Goal: Task Accomplishment & Management: Manage account settings

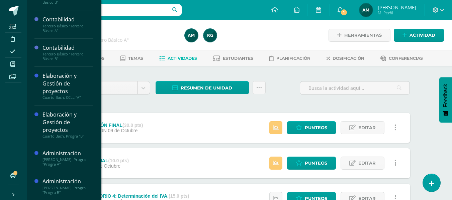
scroll to position [103, 0]
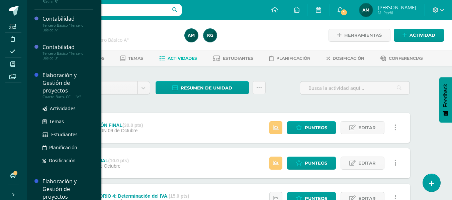
click at [66, 92] on div "Elaboración y Gestión de proyectos" at bounding box center [67, 83] width 51 height 23
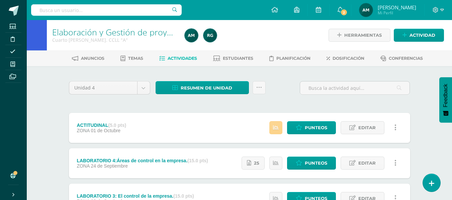
click at [278, 126] on icon at bounding box center [276, 128] width 6 height 6
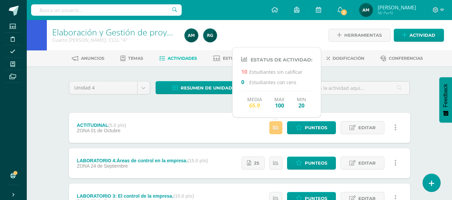
click at [361, 108] on div "Unidad 4 Unidad 1 Unidad 2 Unidad 3 Unidad 4 Resumen de unidad Descargar como H…" at bounding box center [239, 198] width 346 height 236
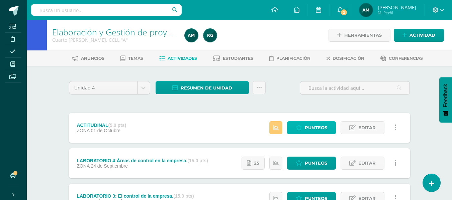
click at [310, 128] on span "Punteos" at bounding box center [316, 128] width 22 height 12
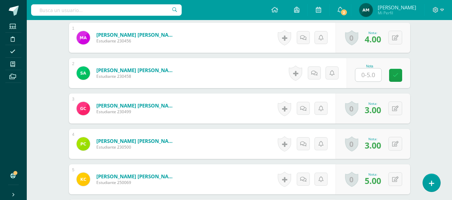
scroll to position [244, 0]
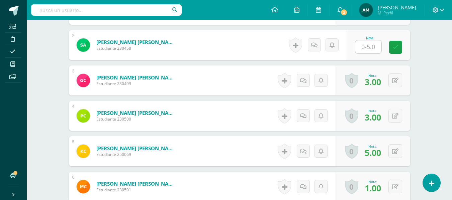
click at [369, 47] on input "text" at bounding box center [368, 46] width 26 height 13
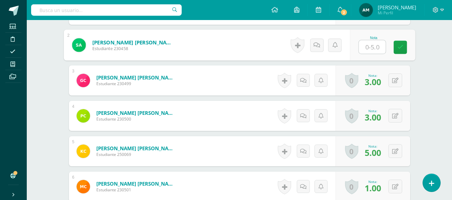
scroll to position [244, 0]
type input "0"
click at [317, 48] on link at bounding box center [316, 44] width 13 height 13
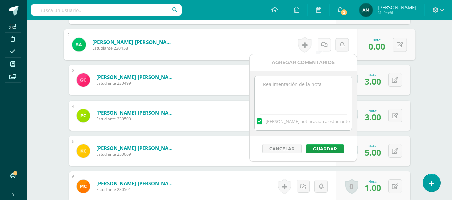
scroll to position [245, 0]
click at [296, 84] on textarea at bounding box center [306, 92] width 97 height 33
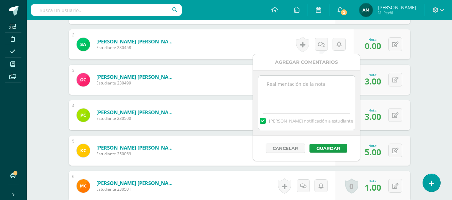
type textarea "B"
type textarea "No entregó cuaderno."
click at [316, 152] on div "Cancelar Guardar" at bounding box center [306, 148] width 107 height 25
click at [323, 148] on button "Guardar" at bounding box center [328, 148] width 38 height 9
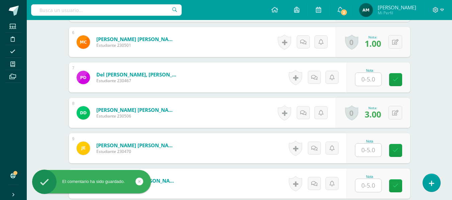
scroll to position [393, 0]
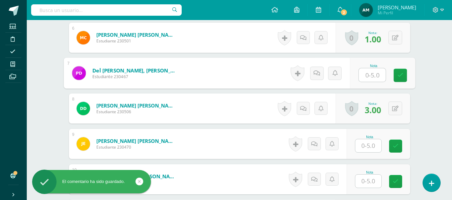
click at [370, 74] on input "text" at bounding box center [371, 75] width 27 height 13
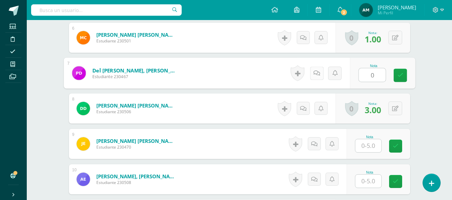
type input "0"
click at [315, 75] on icon at bounding box center [316, 73] width 7 height 6
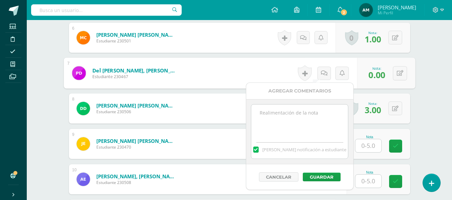
click at [294, 119] on textarea at bounding box center [299, 121] width 97 height 33
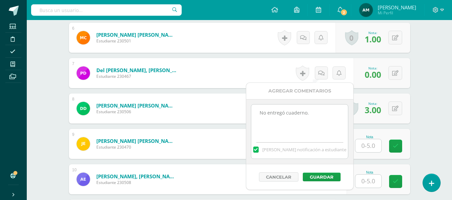
drag, startPoint x: 315, startPoint y: 119, endPoint x: 250, endPoint y: 119, distance: 65.2
click at [250, 119] on div "No entregó cuaderno. Mandar notificación a estudiante" at bounding box center [299, 131] width 107 height 65
click at [306, 134] on textarea "No entregó cuaderno." at bounding box center [299, 121] width 97 height 33
type textarea "No entregó cuaderno."
click at [324, 176] on button "Guardar" at bounding box center [322, 177] width 38 height 9
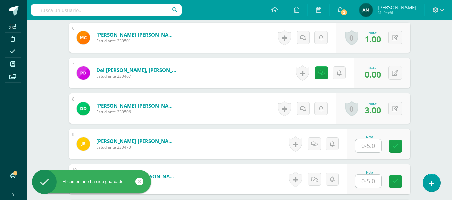
click at [368, 146] on input "text" at bounding box center [368, 145] width 26 height 13
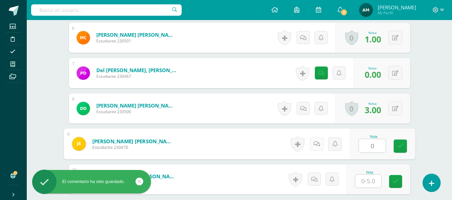
type input "0"
click at [318, 145] on icon at bounding box center [316, 144] width 7 height 6
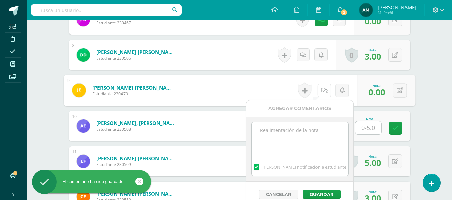
scroll to position [460, 0]
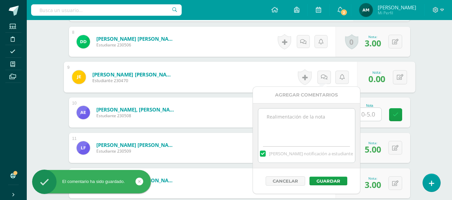
click at [280, 115] on textarea at bounding box center [306, 125] width 97 height 33
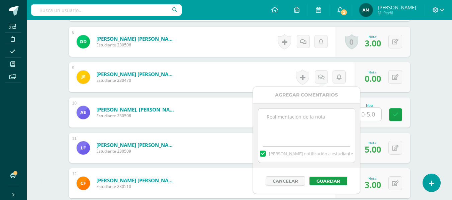
paste textarea "No entregó cuaderno."
type textarea "No entregó cuaderno."
click at [330, 182] on button "Guardar" at bounding box center [328, 181] width 38 height 9
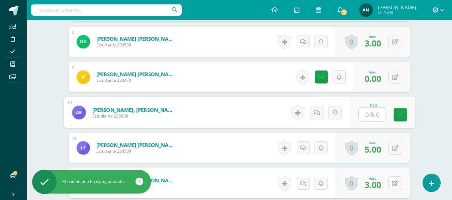
click at [367, 117] on input "text" at bounding box center [371, 114] width 27 height 13
type input "0"
click at [315, 113] on icon at bounding box center [316, 113] width 7 height 6
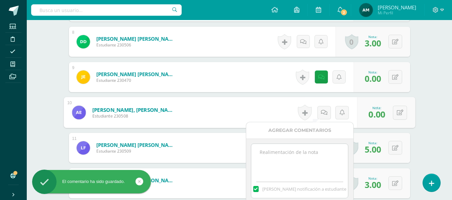
click at [296, 158] on textarea at bounding box center [299, 160] width 97 height 33
paste textarea "No entregó cuaderno."
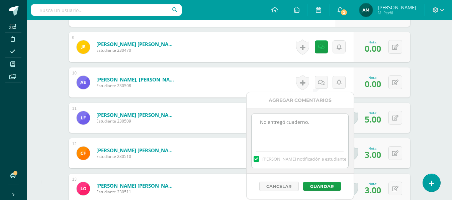
scroll to position [560, 0]
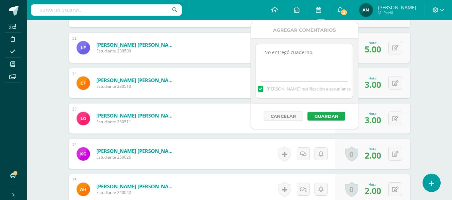
type textarea "No entregó cuaderno."
click at [333, 113] on button "Guardar" at bounding box center [326, 116] width 38 height 9
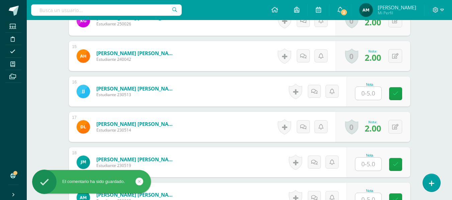
scroll to position [694, 0]
click at [368, 93] on input "text" at bounding box center [368, 93] width 26 height 13
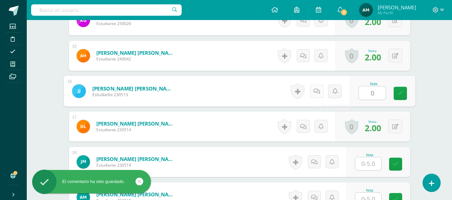
type input "0"
click at [318, 93] on icon at bounding box center [316, 91] width 7 height 6
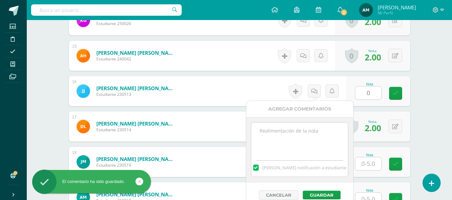
click at [285, 144] on textarea at bounding box center [299, 139] width 97 height 33
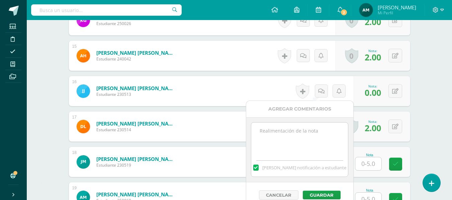
paste textarea "No entregó cuaderno."
type textarea "No entregó cuaderno."
click at [334, 191] on button "Guardar" at bounding box center [322, 195] width 38 height 9
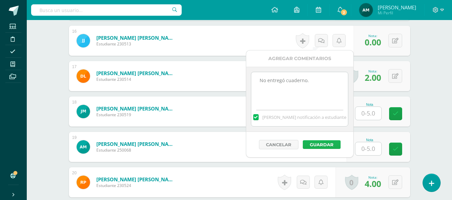
scroll to position [761, 0]
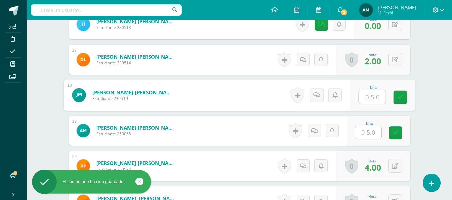
click at [366, 96] on input "text" at bounding box center [371, 97] width 27 height 13
type input "0"
click at [316, 95] on icon at bounding box center [316, 95] width 7 height 6
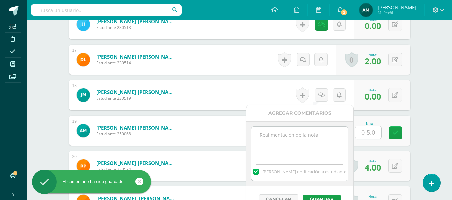
click at [285, 151] on textarea at bounding box center [299, 143] width 97 height 33
paste textarea "No entregó cuaderno."
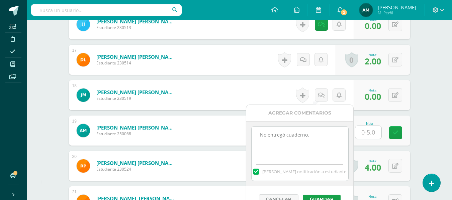
scroll to position [861, 0]
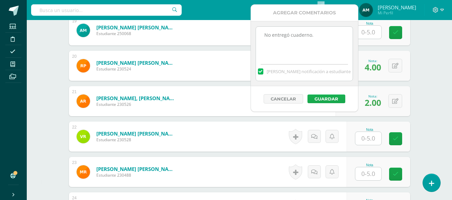
type textarea "No entregó cuaderno."
click at [327, 98] on button "Guardar" at bounding box center [326, 99] width 38 height 9
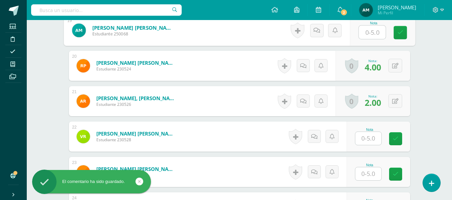
click at [367, 35] on input "text" at bounding box center [371, 32] width 27 height 13
type input "0"
click at [319, 33] on link at bounding box center [316, 30] width 13 height 13
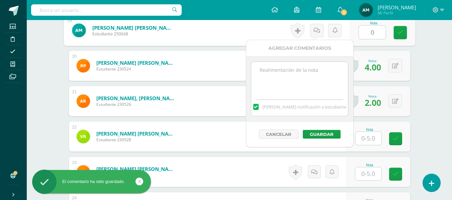
click at [286, 89] on textarea at bounding box center [299, 78] width 97 height 33
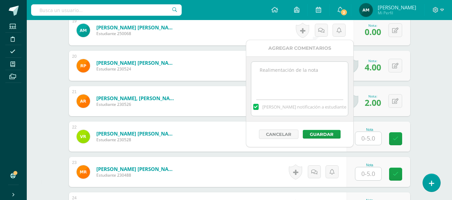
paste textarea "No entregó cuaderno."
type textarea "No entregó cuaderno."
click at [333, 136] on button "Guardar" at bounding box center [322, 134] width 38 height 9
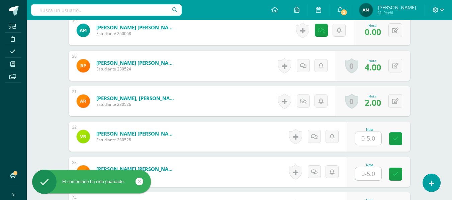
click at [369, 141] on input "text" at bounding box center [368, 138] width 26 height 13
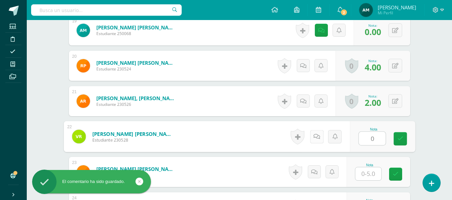
type input "0"
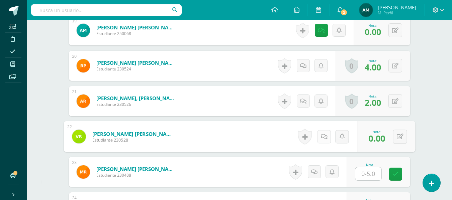
click at [324, 136] on icon at bounding box center [323, 137] width 7 height 6
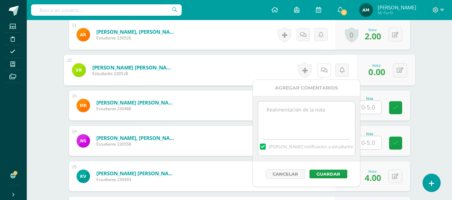
scroll to position [928, 0]
click at [293, 121] on textarea at bounding box center [306, 117] width 97 height 33
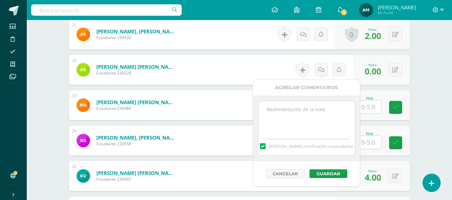
paste textarea "No entregó cuaderno."
type textarea "No entregó cuaderno."
click at [334, 174] on button "Guardar" at bounding box center [328, 174] width 38 height 9
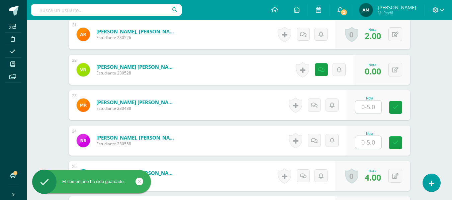
click at [368, 110] on input "text" at bounding box center [368, 107] width 26 height 13
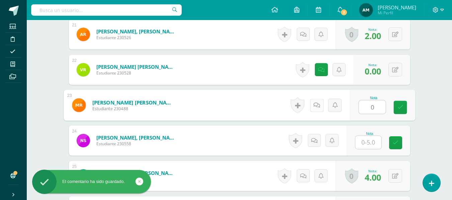
type input "0"
click at [316, 107] on icon at bounding box center [316, 105] width 7 height 6
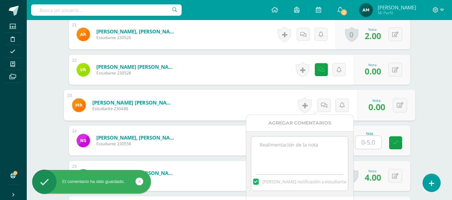
click at [291, 154] on textarea at bounding box center [299, 153] width 97 height 33
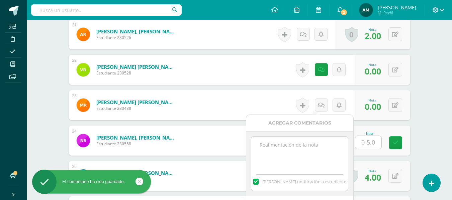
paste textarea "No entregó cuaderno."
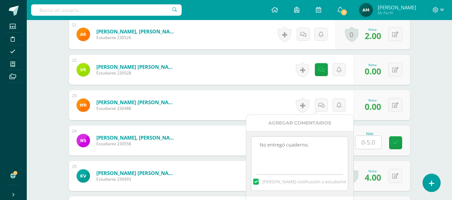
scroll to position [962, 0]
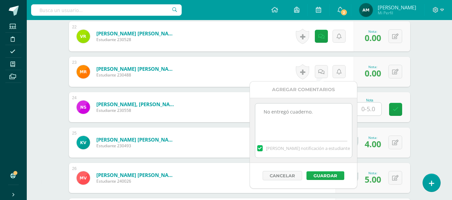
type textarea "No entregó cuaderno."
click at [337, 176] on button "Guardar" at bounding box center [326, 176] width 38 height 9
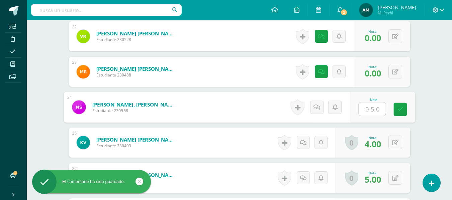
click at [366, 111] on input "text" at bounding box center [371, 109] width 27 height 13
type input "0"
click at [318, 108] on icon at bounding box center [316, 107] width 7 height 6
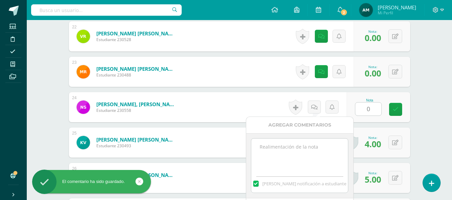
click at [282, 150] on textarea at bounding box center [299, 155] width 97 height 33
paste textarea "No entregó cuaderno."
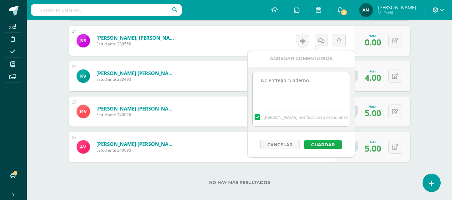
scroll to position [1029, 0]
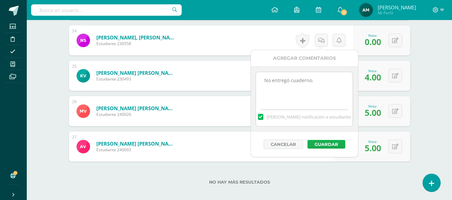
type textarea "No entregó cuaderno."
click at [332, 141] on button "Guardar" at bounding box center [326, 144] width 38 height 9
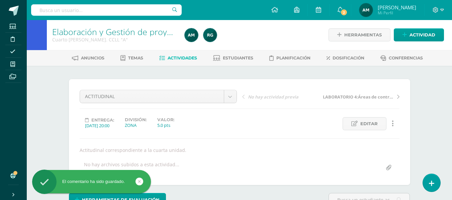
scroll to position [0, 0]
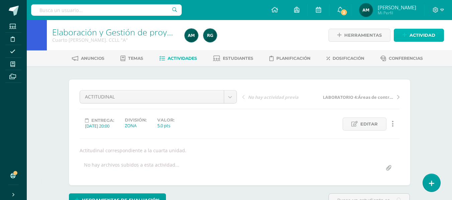
click at [431, 34] on span "Actividad" at bounding box center [422, 35] width 26 height 12
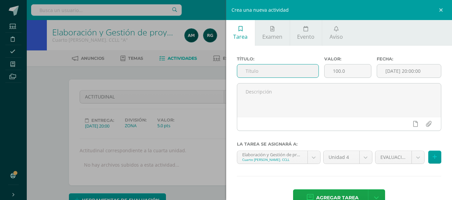
click at [275, 73] on input "text" at bounding box center [277, 71] width 81 height 13
type input "EVALUACIÓN FINAL"
click at [335, 74] on input "100.0" at bounding box center [347, 71] width 46 height 13
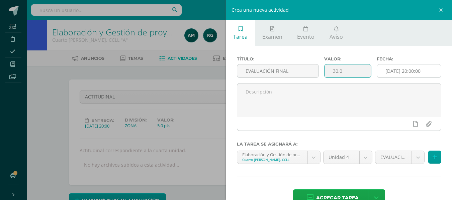
type input "30.0"
click at [413, 71] on input "[DATE] 20:00:00" at bounding box center [409, 71] width 64 height 13
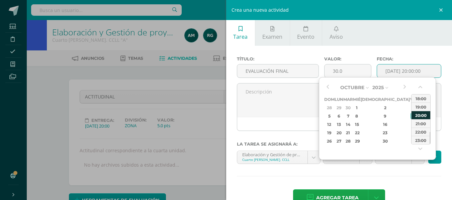
click at [421, 115] on div "20:00" at bounding box center [420, 115] width 19 height 8
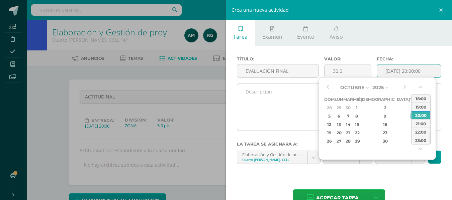
type input "2025-10-10 20:00"
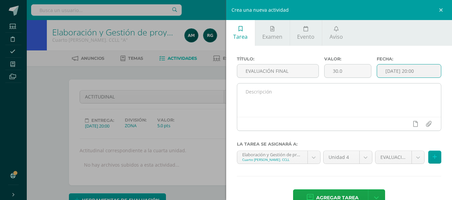
click at [326, 103] on textarea at bounding box center [339, 100] width 204 height 33
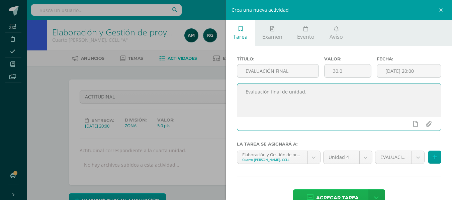
type textarea "Evaluación final de unidad."
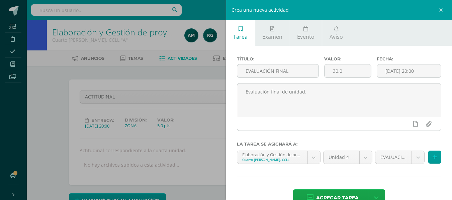
click at [338, 193] on span "Agregar tarea" at bounding box center [337, 198] width 42 height 16
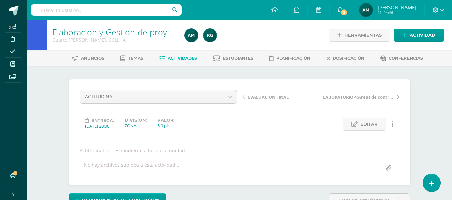
scroll to position [0, 0]
click at [183, 56] on span "Actividades" at bounding box center [182, 58] width 29 height 5
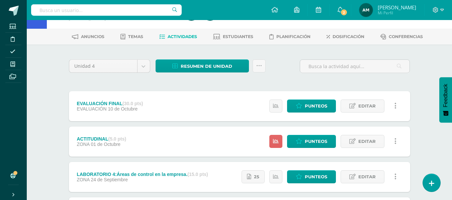
scroll to position [33, 0]
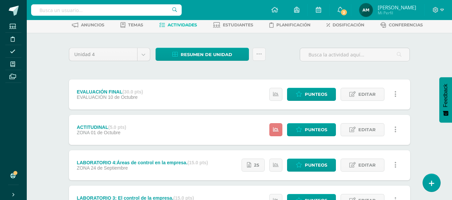
click at [281, 127] on link at bounding box center [275, 129] width 13 height 13
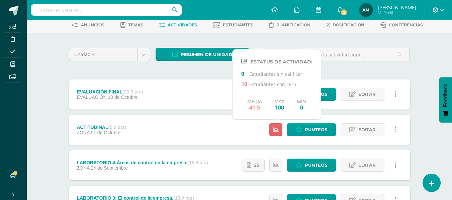
click at [415, 65] on div "Unidad 4 Unidad 1 Unidad 2 Unidad 3 Unidad 4 Resumen de unidad Descargar como H…" at bounding box center [240, 182] width 368 height 299
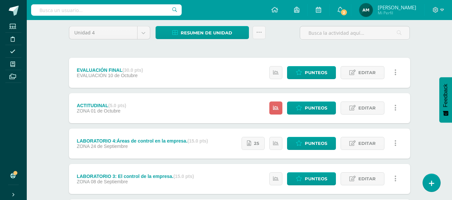
scroll to position [67, 0]
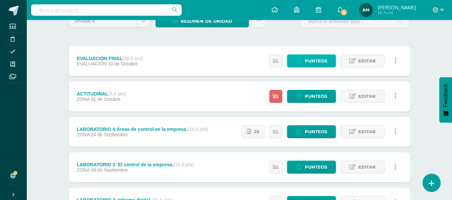
click at [318, 63] on span "Punteos" at bounding box center [316, 61] width 22 height 12
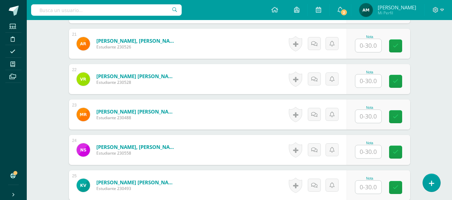
scroll to position [921, 0]
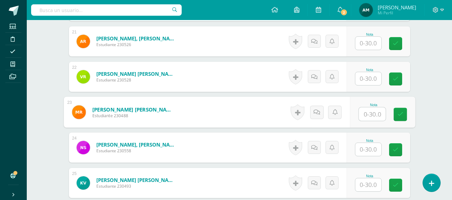
click at [365, 115] on input "text" at bounding box center [371, 114] width 27 height 13
type input "15"
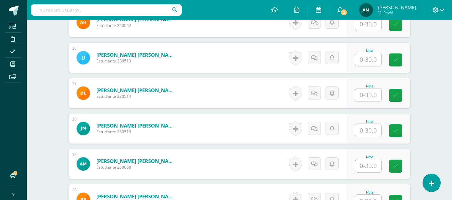
scroll to position [725, 0]
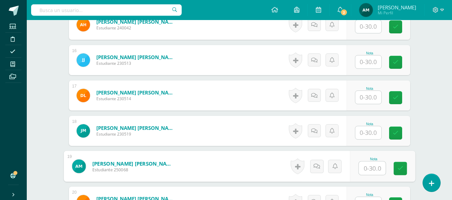
click at [370, 167] on input "text" at bounding box center [371, 168] width 27 height 13
type input "5"
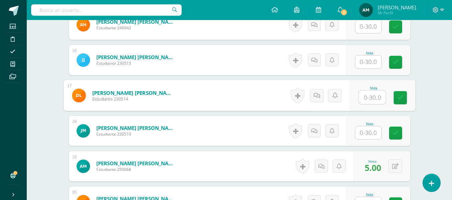
click at [366, 98] on input "text" at bounding box center [371, 97] width 27 height 13
type input "10"
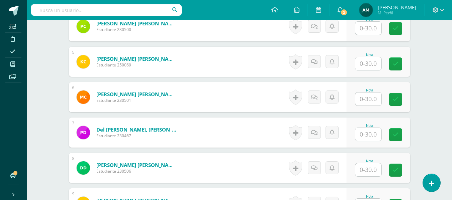
scroll to position [325, 0]
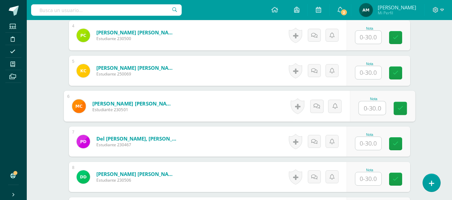
click at [368, 109] on input "text" at bounding box center [371, 108] width 27 height 13
type input "4"
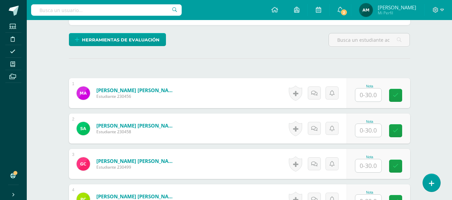
scroll to position [165, 0]
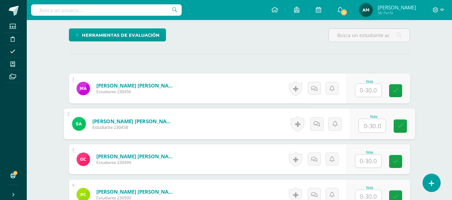
click at [367, 129] on input "text" at bounding box center [371, 125] width 27 height 13
type input "8"
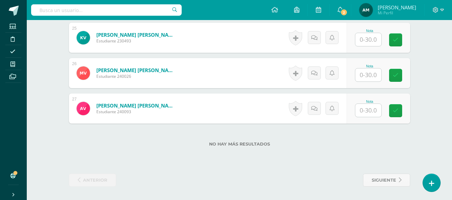
click at [366, 75] on input "text" at bounding box center [368, 75] width 26 height 13
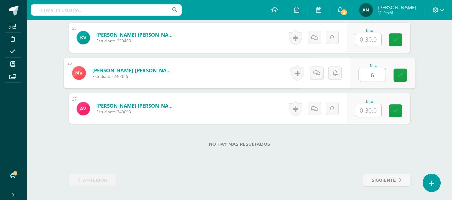
type input "6"
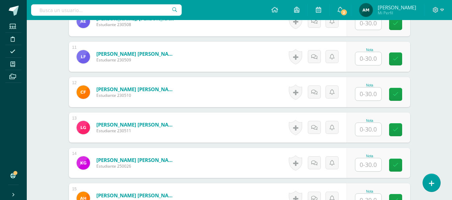
scroll to position [536, 0]
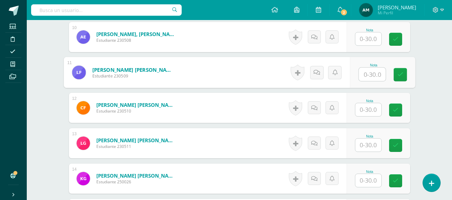
click at [369, 75] on input "text" at bounding box center [371, 74] width 27 height 13
type input "20"
click at [432, 91] on div "Elaboración y Gestión de proyectos Cuarto Bach. CCLL "A" Herramientas Detalle d…" at bounding box center [239, 107] width 425 height 1247
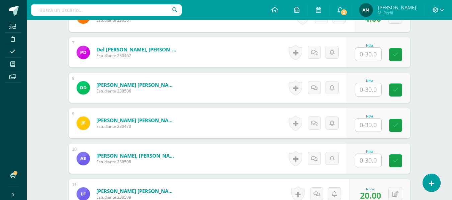
scroll to position [410, 0]
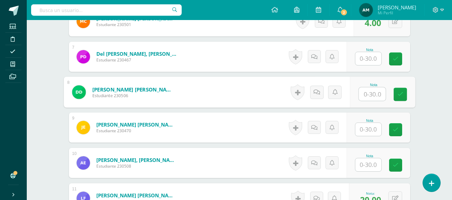
click at [367, 96] on input "text" at bounding box center [371, 94] width 27 height 13
type input "7"
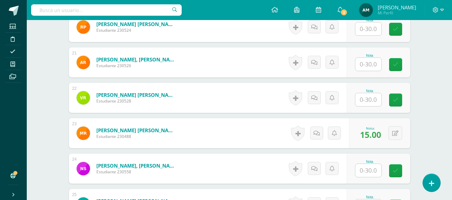
scroll to position [905, 0]
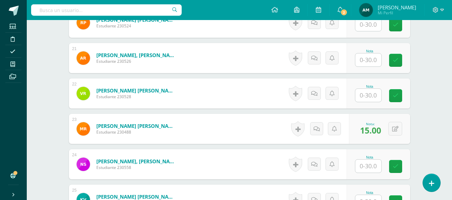
click at [371, 165] on input "text" at bounding box center [368, 166] width 26 height 13
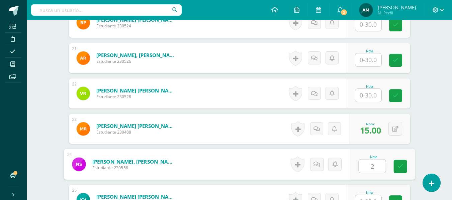
type input "2"
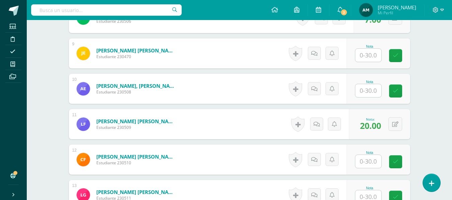
scroll to position [475, 0]
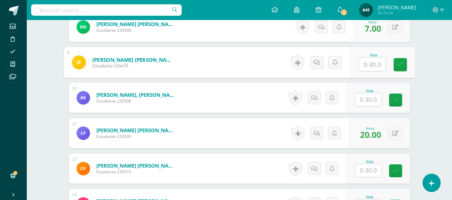
click at [370, 66] on input "text" at bounding box center [371, 64] width 27 height 13
type input "3"
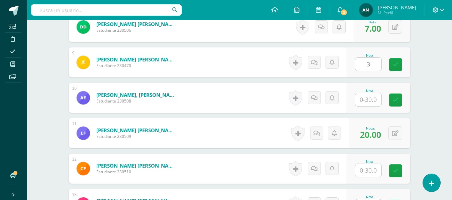
click at [438, 84] on div "Elaboración y Gestión de proyectos Cuarto Bach. CCLL "A" Herramientas Detalle d…" at bounding box center [239, 168] width 425 height 1247
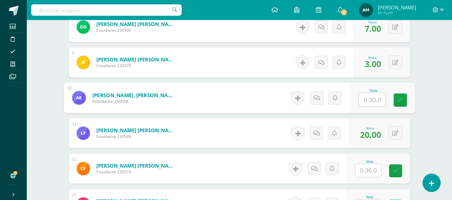
click at [366, 99] on input "text" at bounding box center [371, 99] width 27 height 13
type input "12"
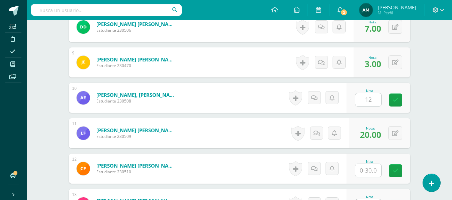
click at [428, 112] on div "Elaboración y Gestión de proyectos Cuarto Bach. CCLL "A" Herramientas Detalle d…" at bounding box center [239, 168] width 425 height 1247
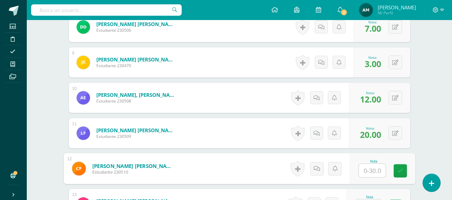
click at [364, 173] on input "text" at bounding box center [371, 170] width 27 height 13
type input "22"
click at [435, 145] on div "Elaboración y Gestión de proyectos Cuarto Bach. CCLL "A" Herramientas Detalle d…" at bounding box center [239, 168] width 425 height 1247
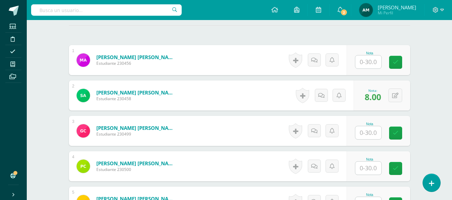
scroll to position [191, 0]
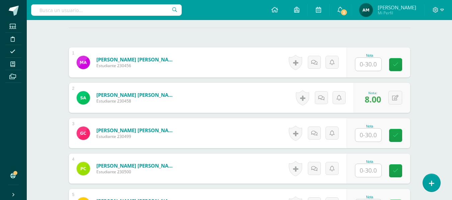
click at [370, 65] on input "text" at bounding box center [368, 64] width 26 height 13
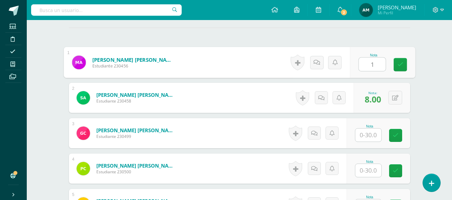
type input "1"
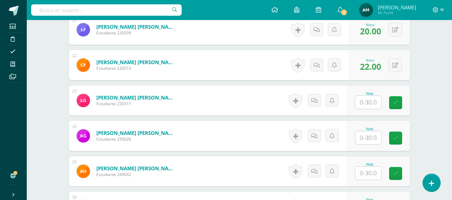
scroll to position [580, 0]
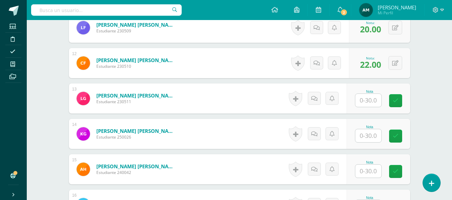
click at [368, 137] on input "text" at bounding box center [368, 135] width 26 height 13
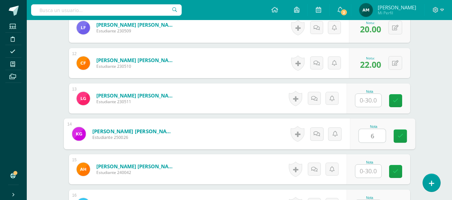
type input "6"
click at [417, 128] on div "¿Estás seguro que quieres eliminar esta actividad? Esto borrará la actividad y …" at bounding box center [240, 86] width 368 height 1201
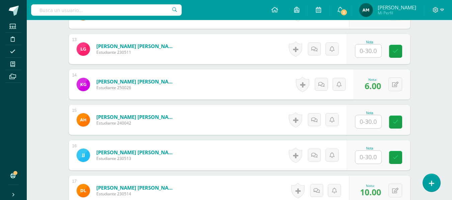
scroll to position [639, 0]
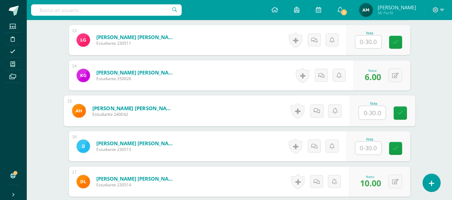
click at [369, 112] on input "text" at bounding box center [371, 112] width 27 height 13
type input "4"
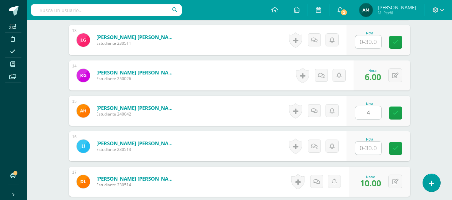
click at [427, 119] on div "Elaboración y Gestión de proyectos Cuarto Bach. CCLL "A" Herramientas Detalle d…" at bounding box center [239, 4] width 425 height 1247
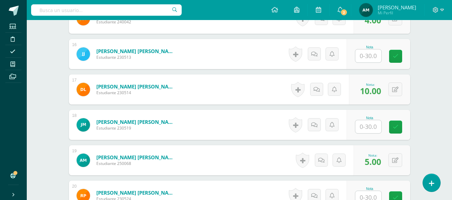
scroll to position [738, 0]
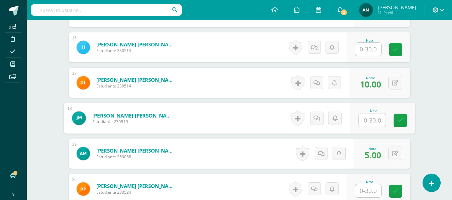
click at [364, 121] on input "text" at bounding box center [371, 120] width 27 height 13
type input "5"
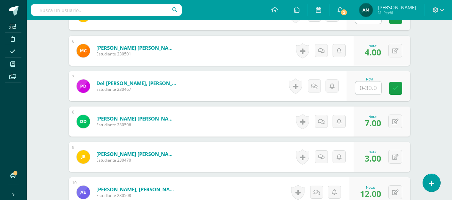
scroll to position [374, 0]
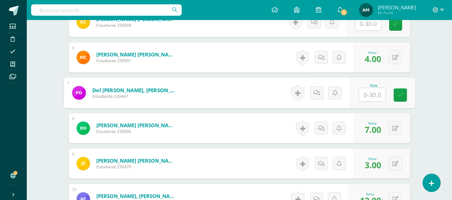
click at [368, 96] on input "text" at bounding box center [371, 94] width 27 height 13
type input "15"
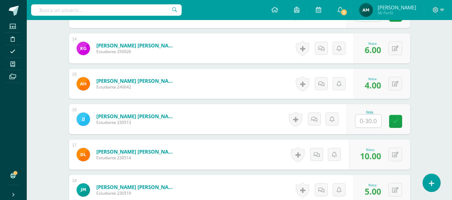
scroll to position [679, 0]
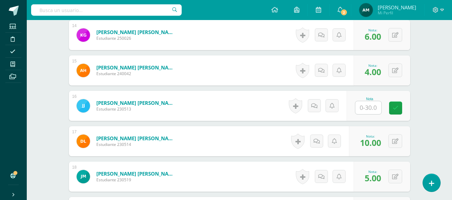
click at [369, 108] on input "text" at bounding box center [368, 107] width 26 height 13
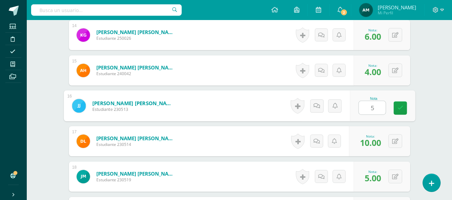
type input "5"
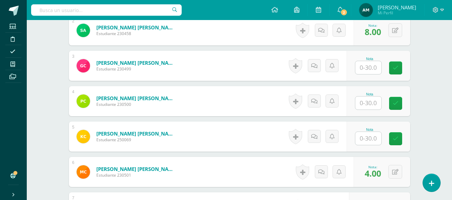
scroll to position [270, 0]
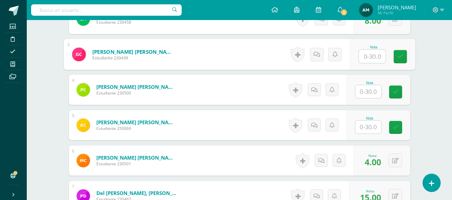
click at [372, 59] on input "text" at bounding box center [371, 56] width 27 height 13
type input "11"
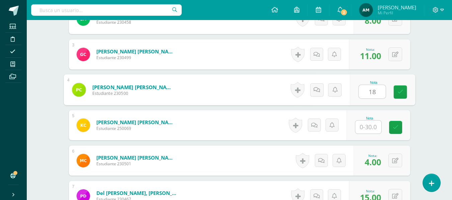
type input "18"
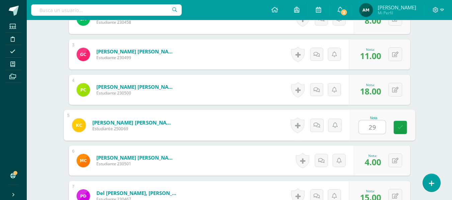
type input "29"
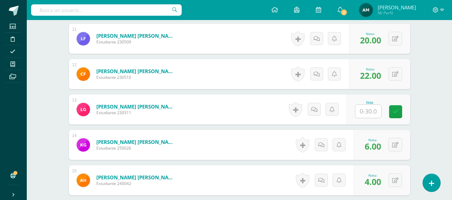
scroll to position [588, 0]
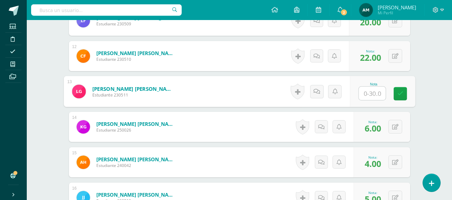
click at [363, 92] on input "text" at bounding box center [371, 93] width 27 height 13
type input "13"
click at [431, 72] on div "Elaboración y Gestión de proyectos Cuarto [PERSON_NAME]. CCLL "A" Herramientas …" at bounding box center [239, 56] width 425 height 1247
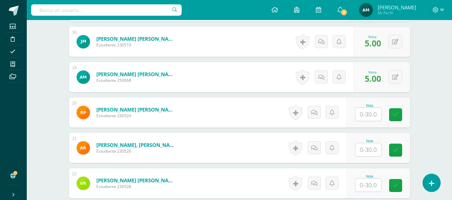
scroll to position [817, 0]
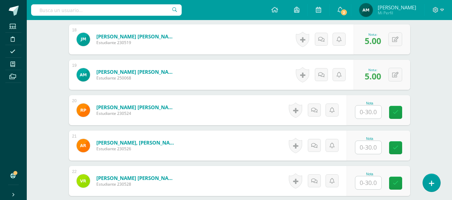
click at [369, 112] on input "text" at bounding box center [368, 112] width 26 height 13
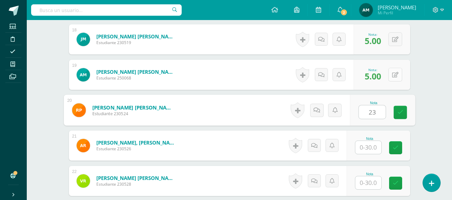
type input "23"
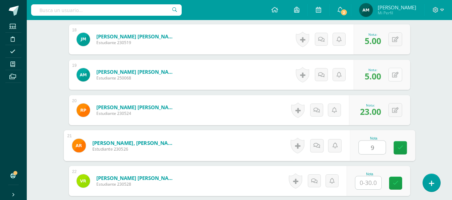
type input "9"
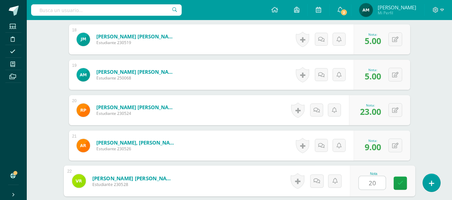
type input "20"
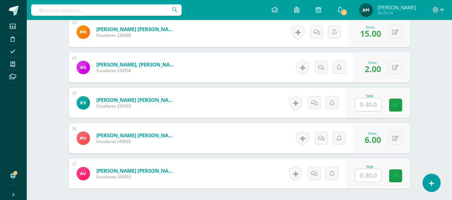
scroll to position [1011, 0]
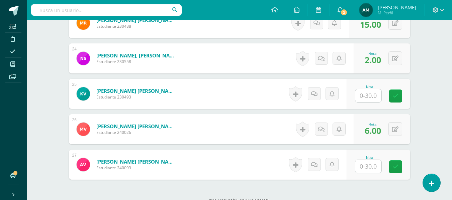
click at [368, 98] on input "text" at bounding box center [368, 95] width 26 height 13
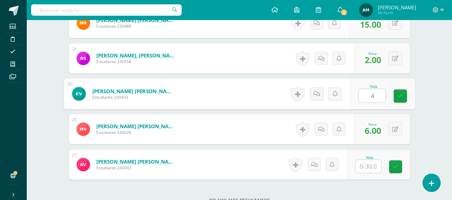
type input "4"
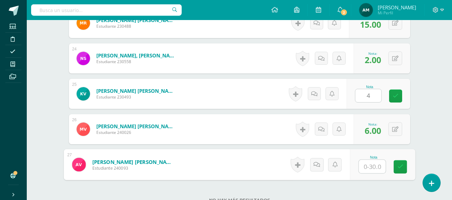
click at [373, 168] on input "text" at bounding box center [371, 166] width 27 height 13
type input "2"
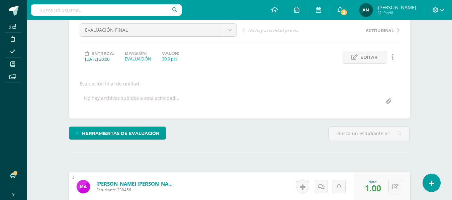
scroll to position [0, 0]
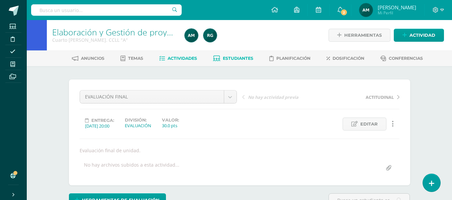
click at [233, 57] on span "Estudiantes" at bounding box center [238, 58] width 30 height 5
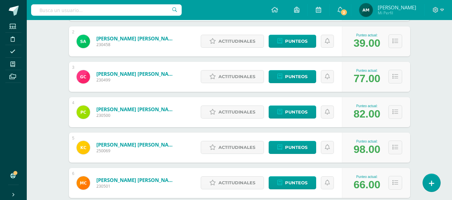
scroll to position [160, 0]
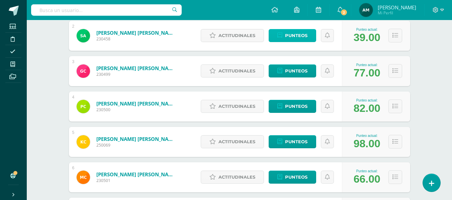
click at [295, 38] on span "Punteos" at bounding box center [296, 35] width 22 height 12
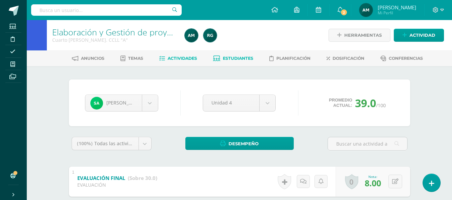
click at [181, 60] on span "Actividades" at bounding box center [182, 58] width 29 height 5
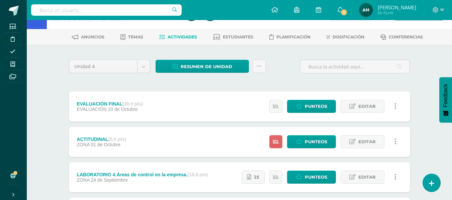
scroll to position [33, 0]
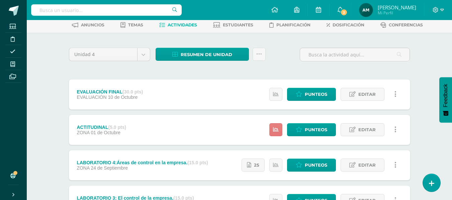
click at [279, 131] on link at bounding box center [275, 129] width 13 height 13
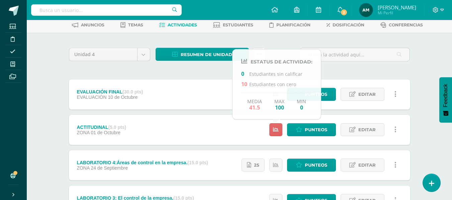
click at [367, 67] on div "Unidad 4 Unidad 1 Unidad 2 Unidad 3 Unidad 4 Resumen de unidad Descargar como H…" at bounding box center [239, 182] width 346 height 272
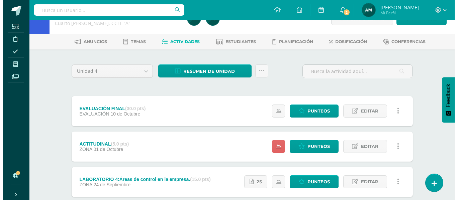
scroll to position [0, 0]
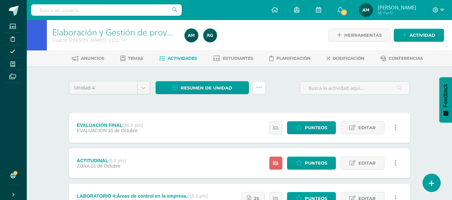
click at [260, 86] on icon at bounding box center [259, 88] width 6 height 6
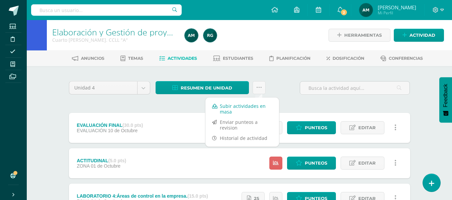
click at [238, 107] on link "Subir actividades en masa" at bounding box center [242, 109] width 74 height 16
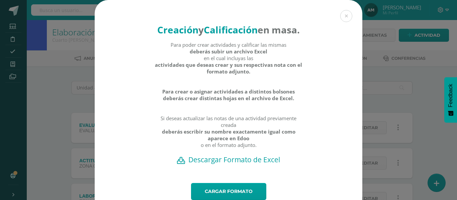
scroll to position [33, 0]
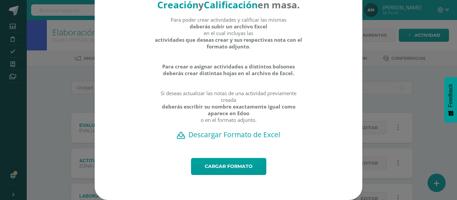
click at [234, 139] on h2 "Descargar Formato de Excel" at bounding box center [228, 134] width 244 height 9
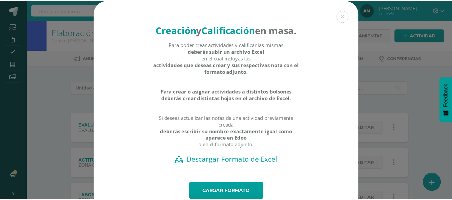
scroll to position [4, 0]
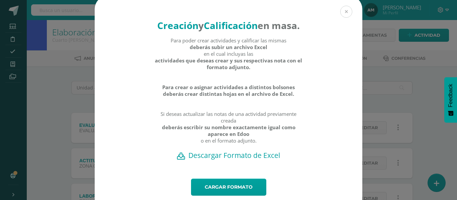
click at [344, 13] on button at bounding box center [346, 12] width 12 height 12
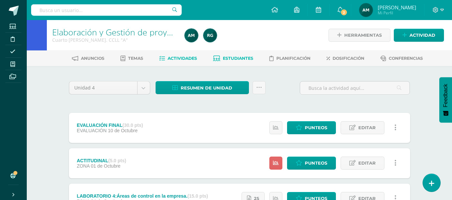
click at [235, 57] on span "Estudiantes" at bounding box center [238, 58] width 30 height 5
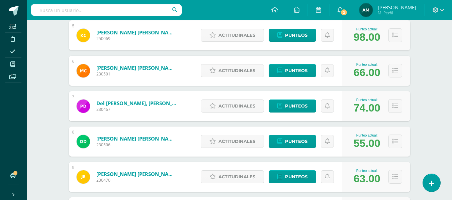
scroll to position [268, 0]
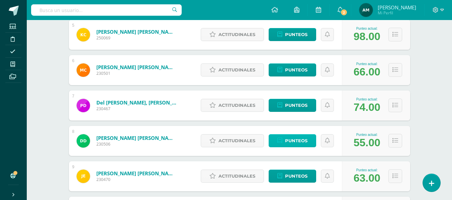
click at [303, 143] on span "Punteos" at bounding box center [296, 141] width 22 height 12
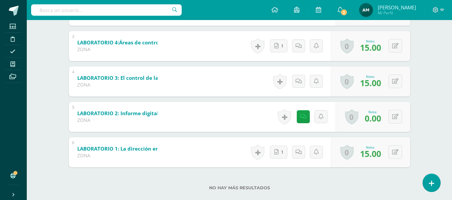
scroll to position [218, 0]
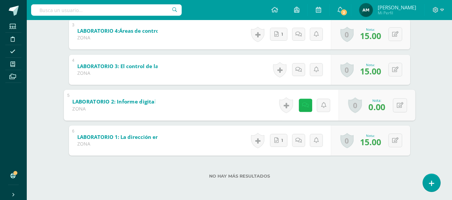
click at [305, 107] on icon at bounding box center [305, 105] width 7 height 6
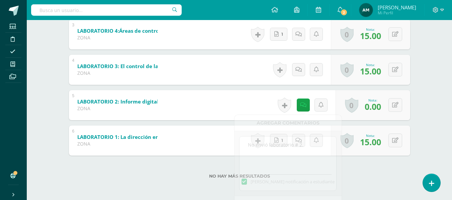
click at [427, 119] on div "Elaboración y Gestión de proyectos Cuarto [PERSON_NAME]. CCLL "A" Herramientas …" at bounding box center [239, 1] width 425 height 399
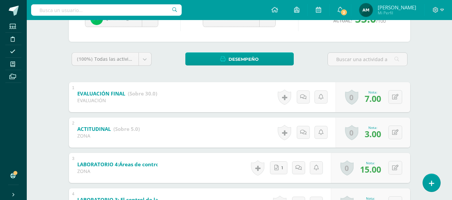
scroll to position [0, 0]
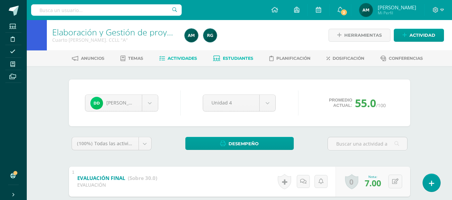
click at [189, 59] on span "Actividades" at bounding box center [182, 58] width 29 height 5
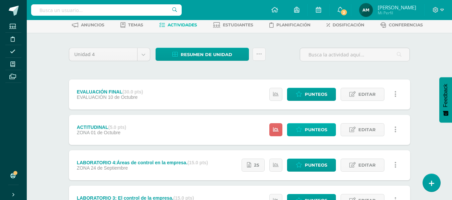
scroll to position [67, 0]
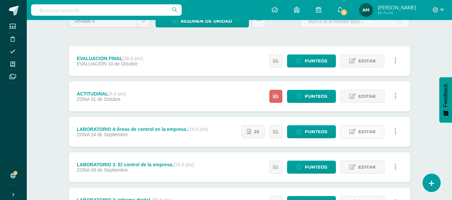
click at [371, 131] on span "Editar" at bounding box center [366, 132] width 17 height 12
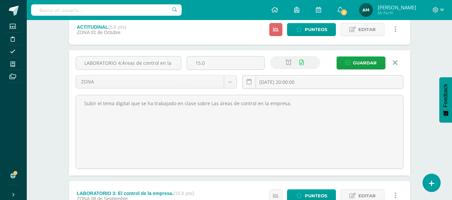
scroll to position [100, 0]
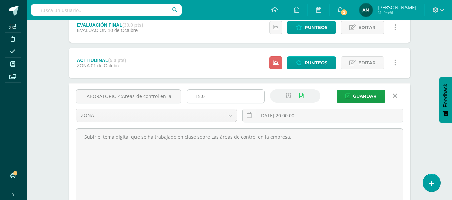
click at [201, 93] on input "15.0" at bounding box center [225, 96] width 77 height 13
type input "10.0"
click at [361, 96] on span "Guardar" at bounding box center [365, 96] width 24 height 12
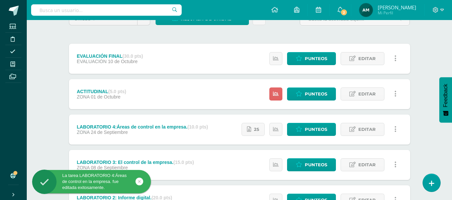
scroll to position [100, 0]
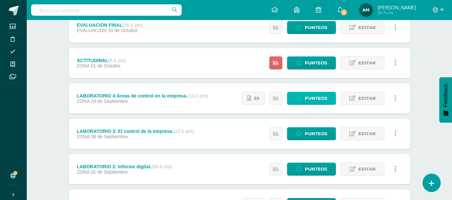
click at [312, 96] on span "Punteos" at bounding box center [316, 98] width 22 height 12
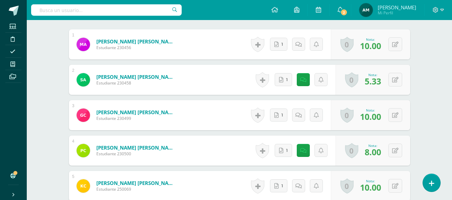
scroll to position [210, 0]
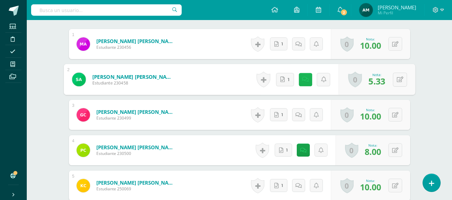
click at [305, 77] on icon at bounding box center [305, 80] width 7 height 6
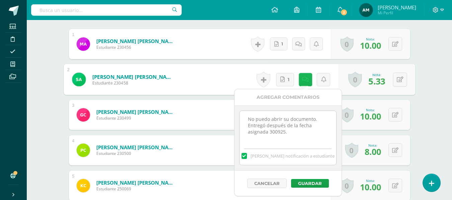
scroll to position [210, 0]
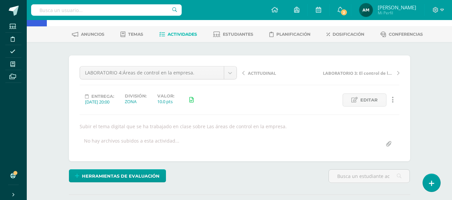
scroll to position [0, 0]
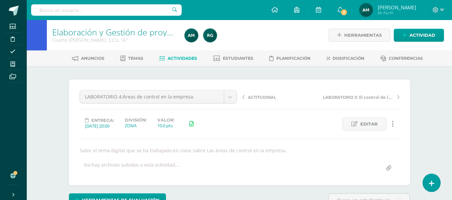
click at [177, 58] on span "Actividades" at bounding box center [182, 58] width 29 height 5
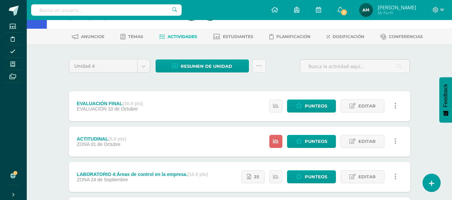
scroll to position [33, 0]
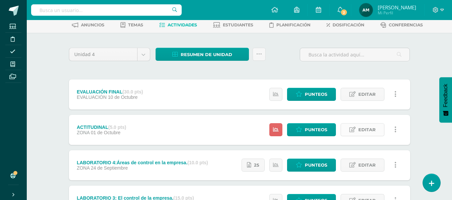
click at [373, 131] on span "Editar" at bounding box center [366, 130] width 17 height 12
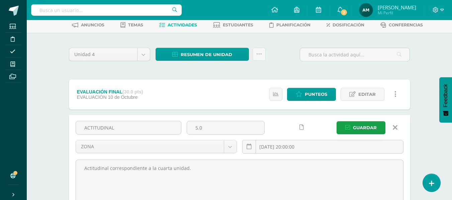
drag, startPoint x: 196, startPoint y: 127, endPoint x: 217, endPoint y: 117, distance: 22.7
click at [198, 127] on input "5.0" at bounding box center [225, 127] width 77 height 13
type input "10.0"
click at [364, 128] on span "Guardar" at bounding box center [365, 128] width 24 height 12
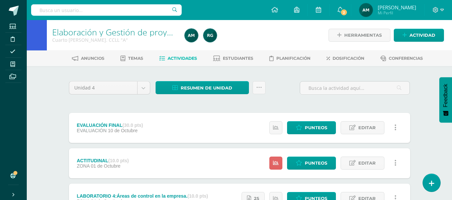
click at [428, 137] on div "Elaboración y Gestión de proyectos Cuarto Bach. CCLL "A" Herramientas Detalle d…" at bounding box center [239, 192] width 425 height 345
click at [327, 162] on link "Punteos" at bounding box center [311, 163] width 49 height 13
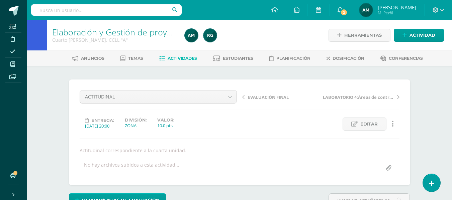
click at [183, 59] on span "Actividades" at bounding box center [182, 58] width 29 height 5
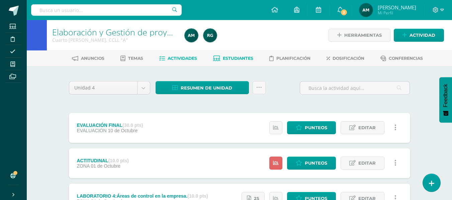
click at [235, 59] on span "Estudiantes" at bounding box center [238, 58] width 30 height 5
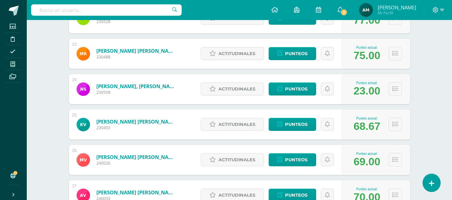
scroll to position [874, 0]
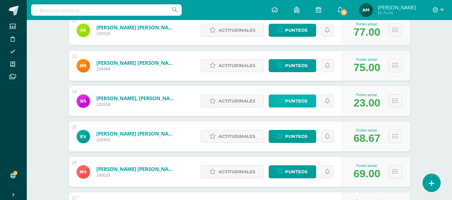
click at [305, 103] on span "Punteos" at bounding box center [296, 101] width 22 height 12
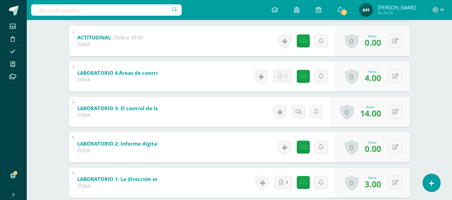
scroll to position [177, 0]
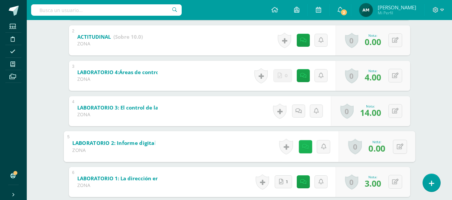
click at [307, 148] on link at bounding box center [304, 146] width 13 height 13
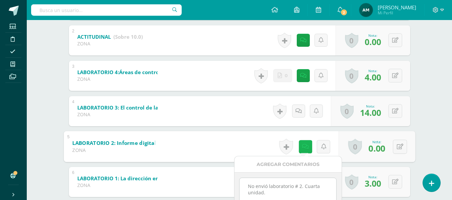
scroll to position [210, 0]
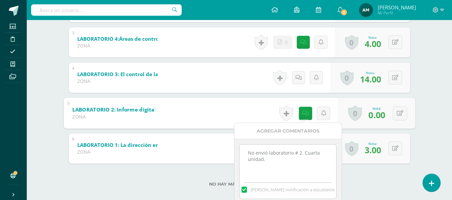
click at [428, 106] on div "Elaboración y Gestión de proyectos Cuarto [PERSON_NAME]. CCLL "A" Herramientas …" at bounding box center [239, 9] width 425 height 399
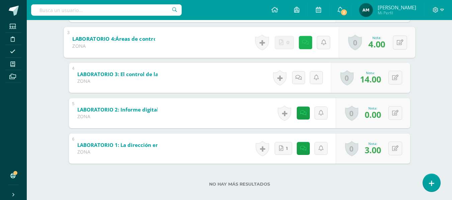
click at [307, 45] on link at bounding box center [304, 42] width 13 height 13
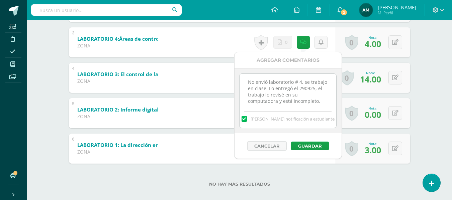
scroll to position [2, 0]
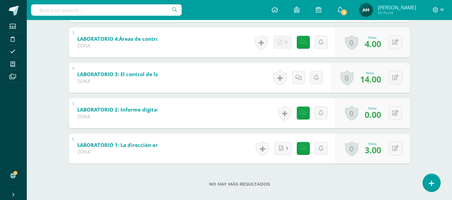
click at [433, 83] on div "Elaboración y Gestión de proyectos Cuarto Bach. CCLL "A" Herramientas Detalle d…" at bounding box center [239, 9] width 425 height 399
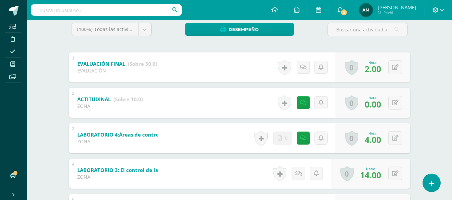
scroll to position [0, 0]
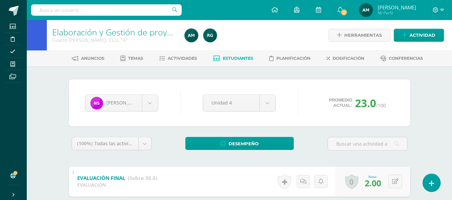
click at [234, 61] on span "Estudiantes" at bounding box center [238, 58] width 30 height 5
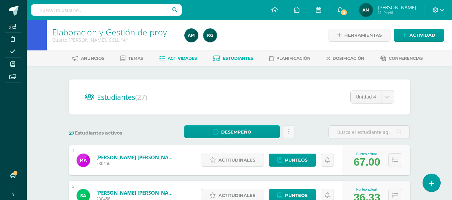
click at [182, 58] on span "Actividades" at bounding box center [182, 58] width 29 height 5
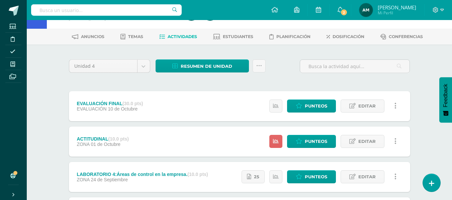
scroll to position [33, 0]
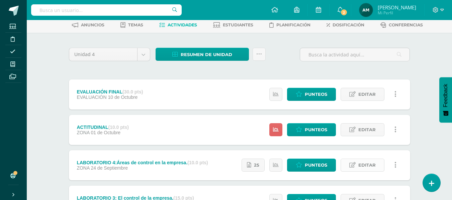
click at [360, 165] on span "Editar" at bounding box center [366, 165] width 17 height 12
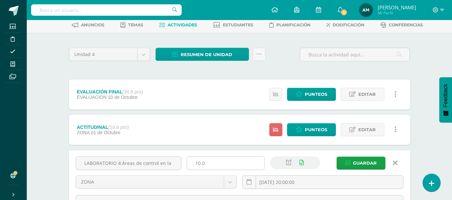
drag, startPoint x: 198, startPoint y: 162, endPoint x: 203, endPoint y: 161, distance: 4.8
click at [199, 162] on input "10.0" at bounding box center [225, 163] width 77 height 13
type input "15.0"
click at [355, 165] on span "Guardar" at bounding box center [365, 163] width 24 height 12
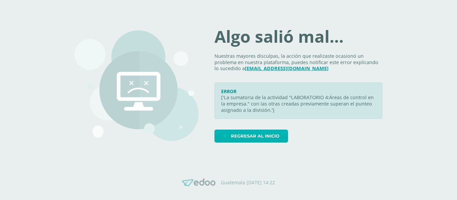
click at [273, 139] on span "Regresar al inicio" at bounding box center [255, 136] width 48 height 12
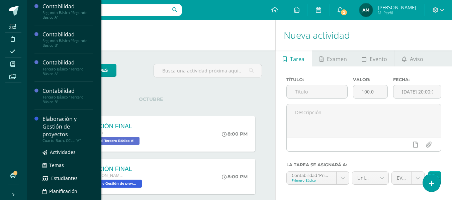
scroll to position [59, 0]
click at [64, 131] on div "Elaboración y Gestión de proyectos" at bounding box center [67, 126] width 51 height 23
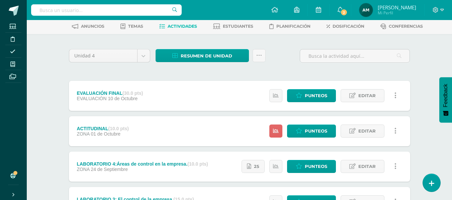
scroll to position [67, 0]
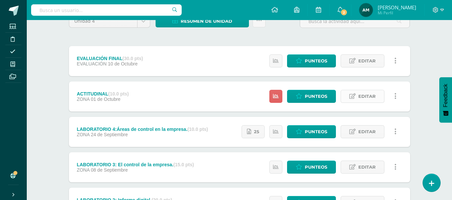
click at [368, 99] on span "Editar" at bounding box center [366, 96] width 17 height 12
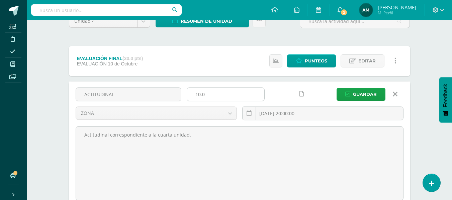
click at [199, 91] on input "10.0" at bounding box center [225, 94] width 77 height 13
type input "5.0"
click at [363, 94] on span "Guardar" at bounding box center [365, 94] width 24 height 12
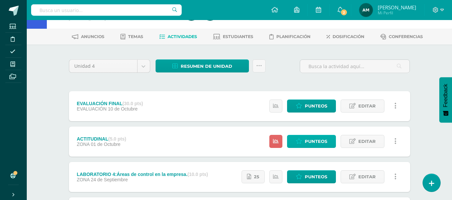
scroll to position [33, 0]
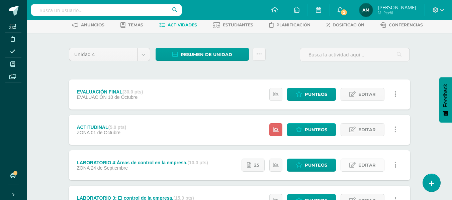
click at [364, 166] on span "Editar" at bounding box center [366, 165] width 17 height 12
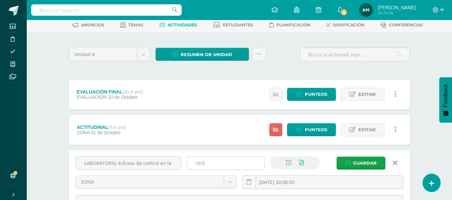
click at [201, 162] on input "10.0" at bounding box center [225, 163] width 77 height 13
type input "15.0"
click at [354, 159] on span "Guardar" at bounding box center [365, 163] width 24 height 12
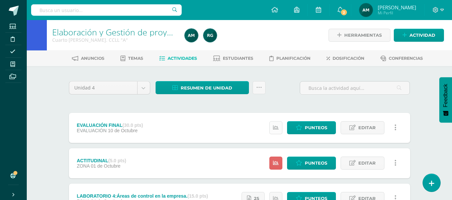
click at [276, 125] on icon at bounding box center [276, 128] width 6 height 6
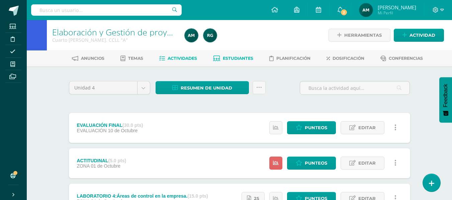
click at [231, 58] on span "Estudiantes" at bounding box center [238, 58] width 30 height 5
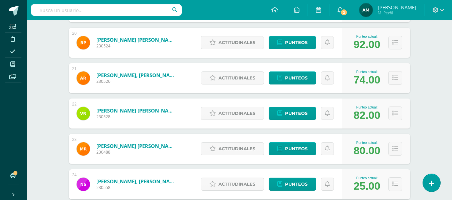
scroll to position [825, 0]
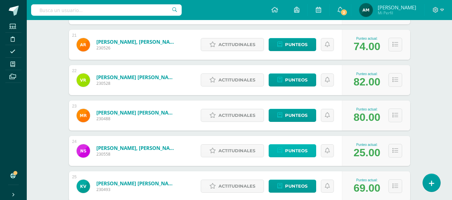
click at [297, 151] on span "Punteos" at bounding box center [296, 151] width 22 height 12
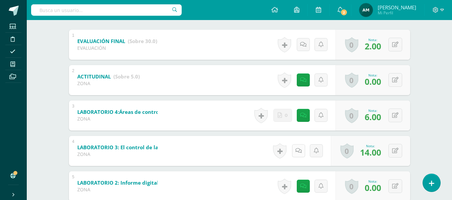
scroll to position [218, 0]
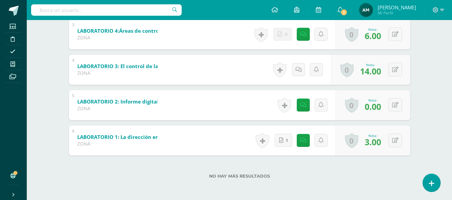
drag, startPoint x: 451, startPoint y: 146, endPoint x: 454, endPoint y: 134, distance: 12.0
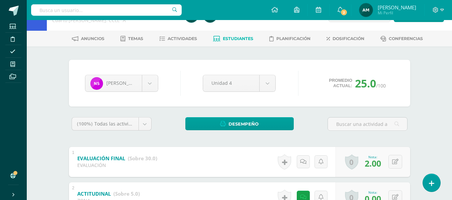
scroll to position [0, 0]
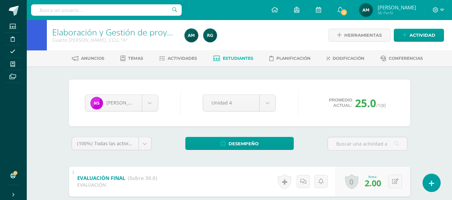
click at [239, 60] on span "Estudiantes" at bounding box center [238, 58] width 30 height 5
